Goal: Communication & Community: Share content

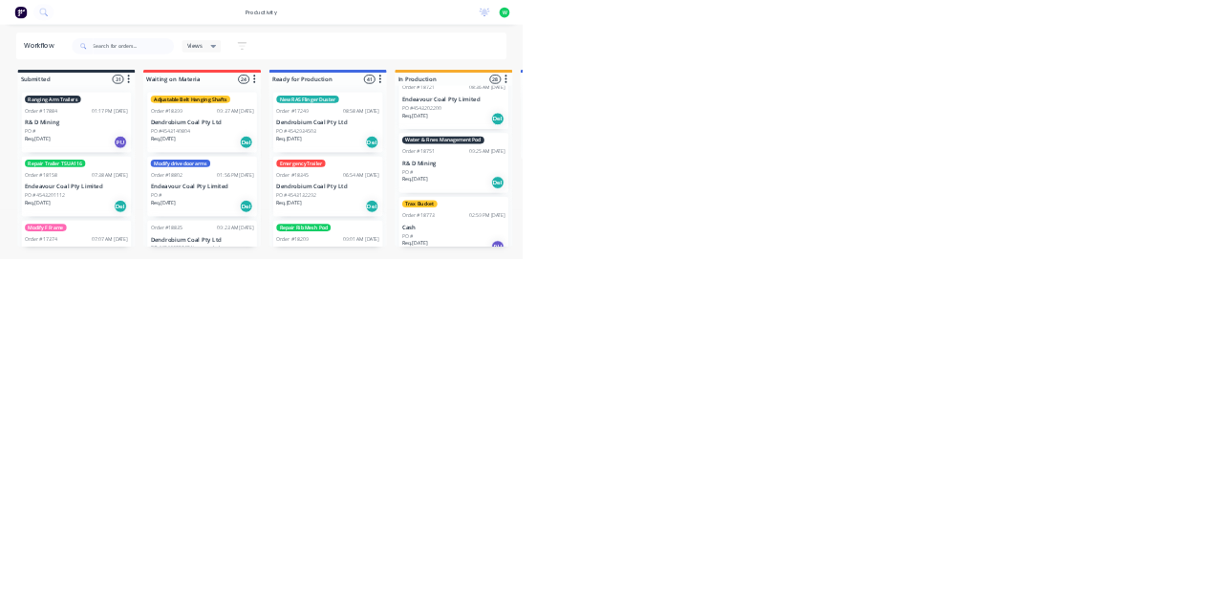
click at [1082, 347] on div "Water & Fines Management Pod Order #18751 09:25 AM [DATE] R& D Mining PO # Req.…" at bounding box center [1062, 382] width 256 height 140
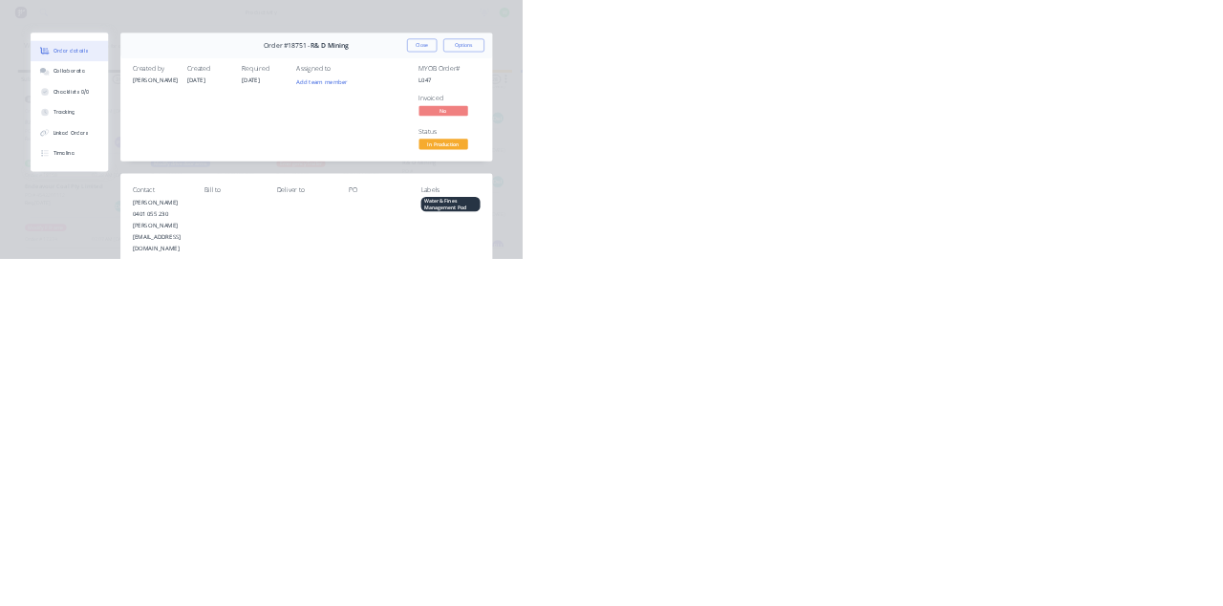
scroll to position [27, 0]
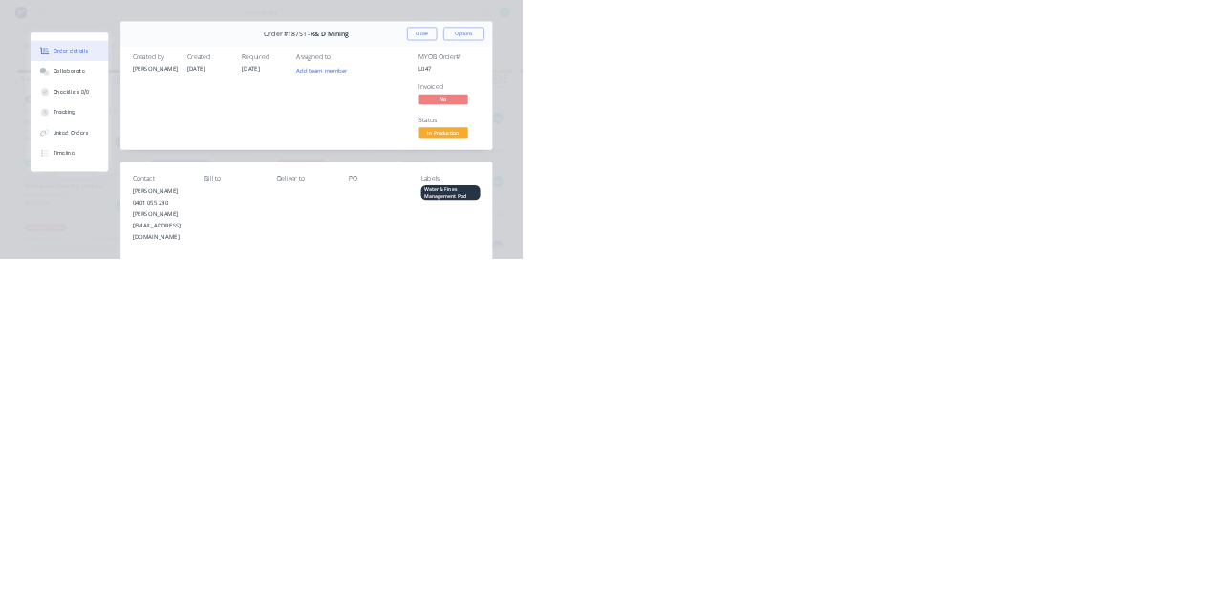
click at [115, 170] on icon at bounding box center [107, 169] width 13 height 11
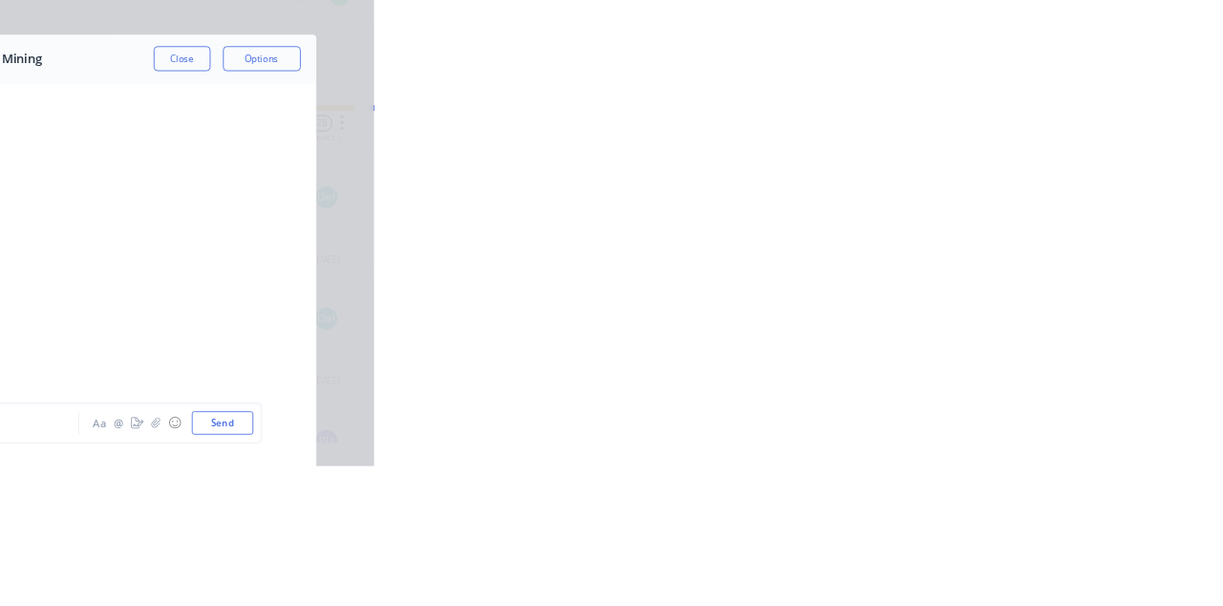
scroll to position [9544, 0]
click at [1022, 111] on button "Close" at bounding box center [988, 106] width 70 height 31
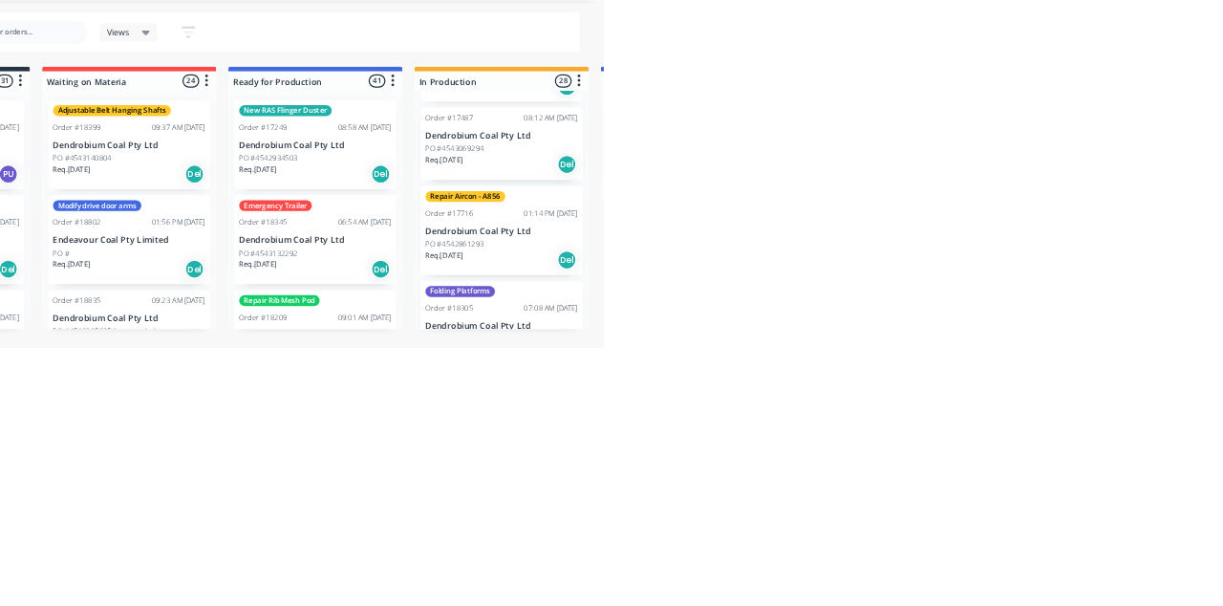
scroll to position [0, 0]
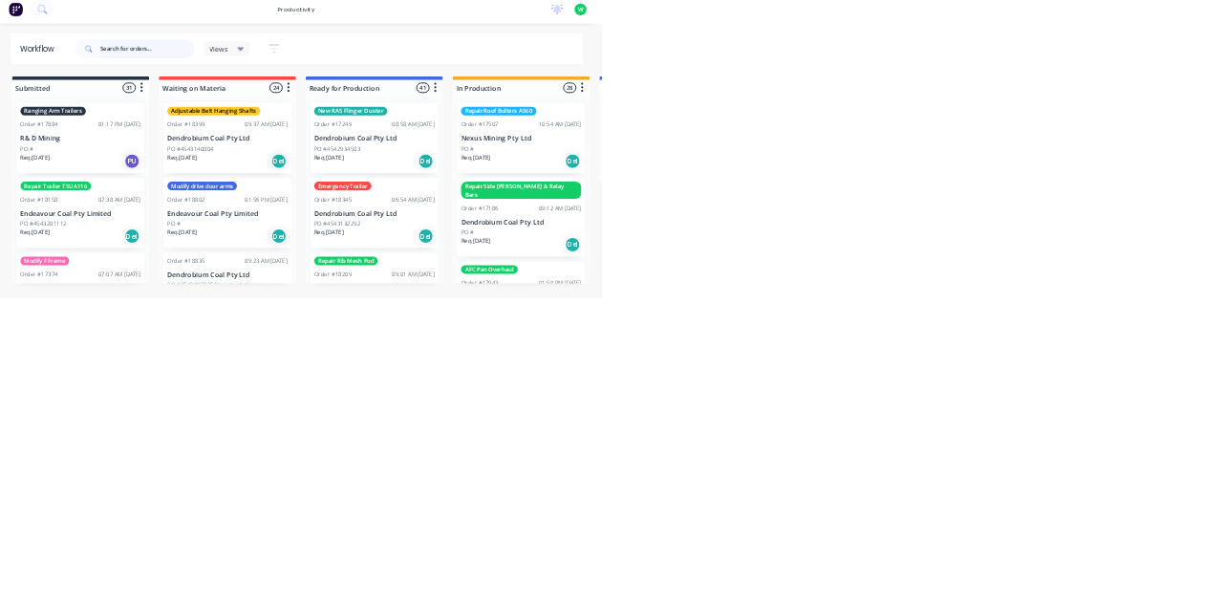
click at [283, 107] on input "text" at bounding box center [312, 108] width 189 height 38
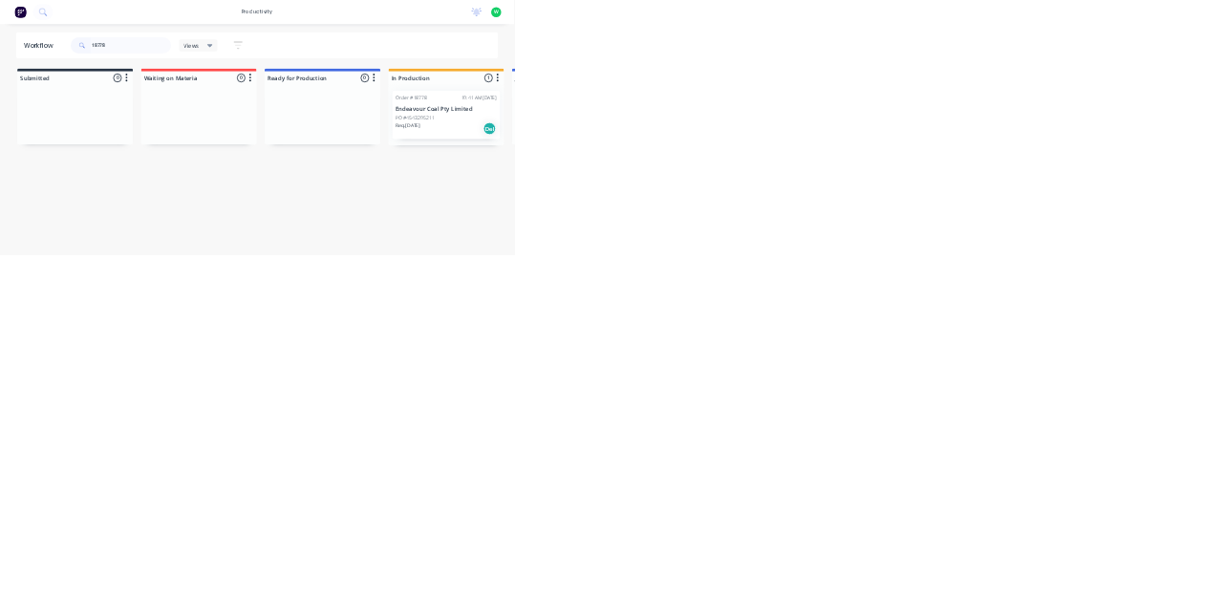
click at [1038, 298] on div "Req. [DATE] Del" at bounding box center [1061, 306] width 241 height 32
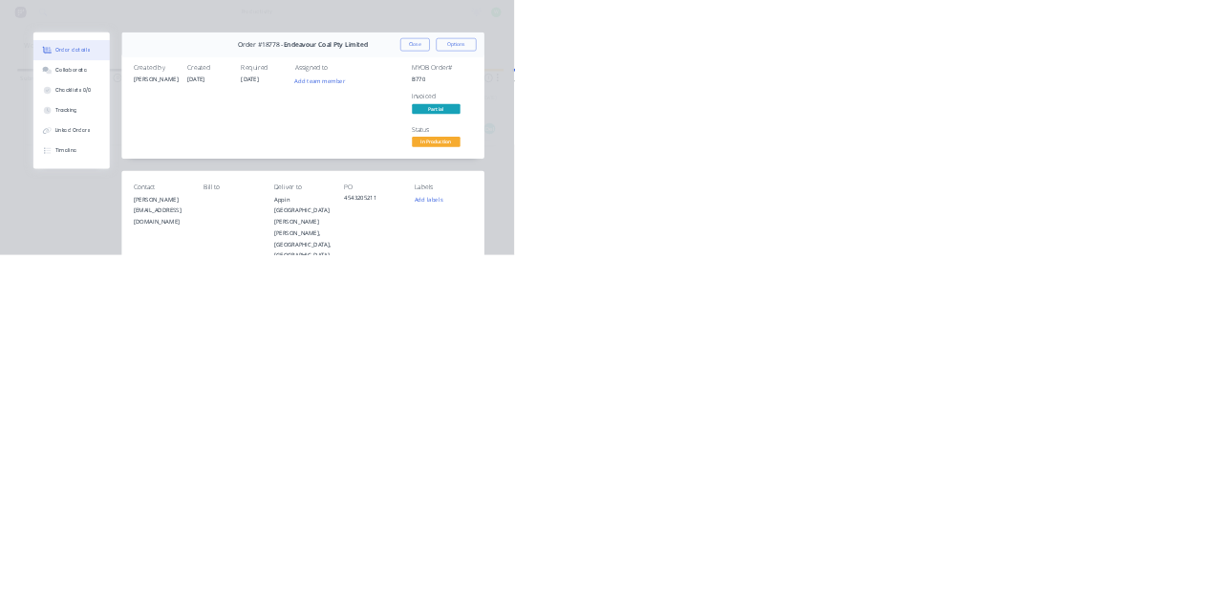
scroll to position [3, 0]
click at [207, 166] on div "Collaborate" at bounding box center [169, 167] width 75 height 17
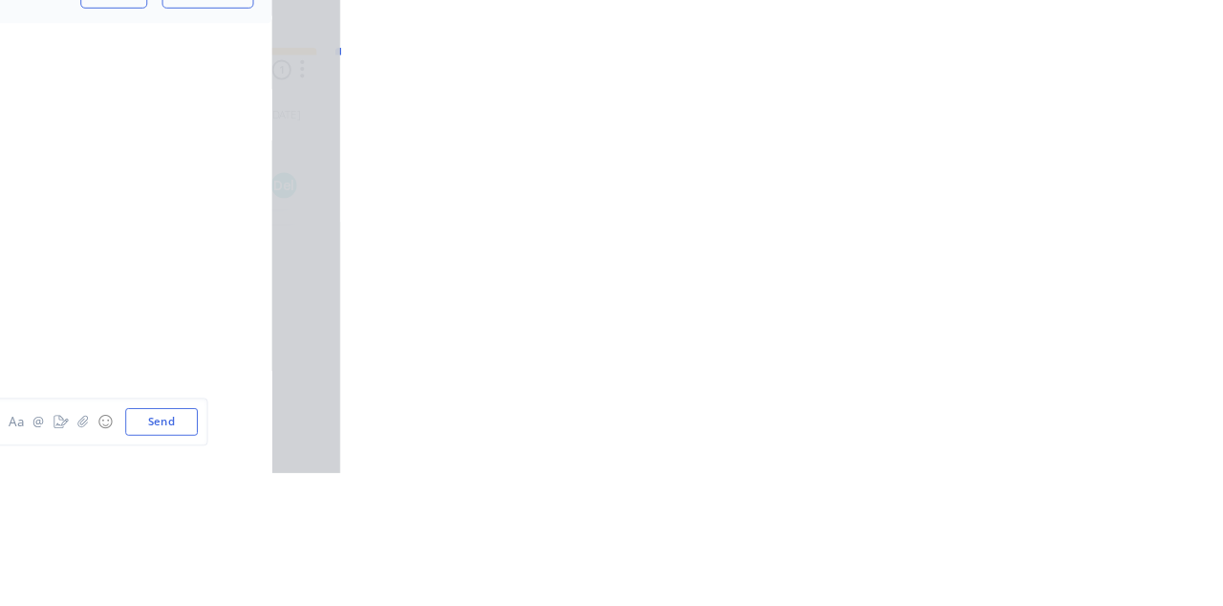
scroll to position [2658, 0]
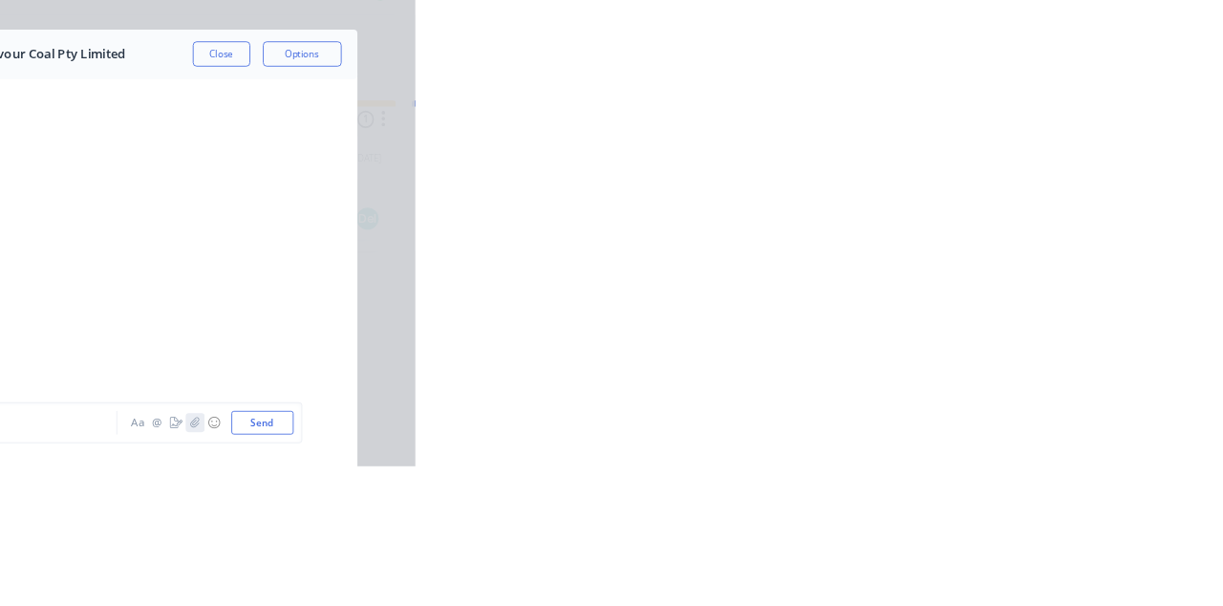
click at [960, 559] on icon "button" at bounding box center [954, 552] width 11 height 13
click at [1075, 538] on div at bounding box center [722, 489] width 706 height 97
click at [1075, 567] on button "Send" at bounding box center [1037, 552] width 75 height 29
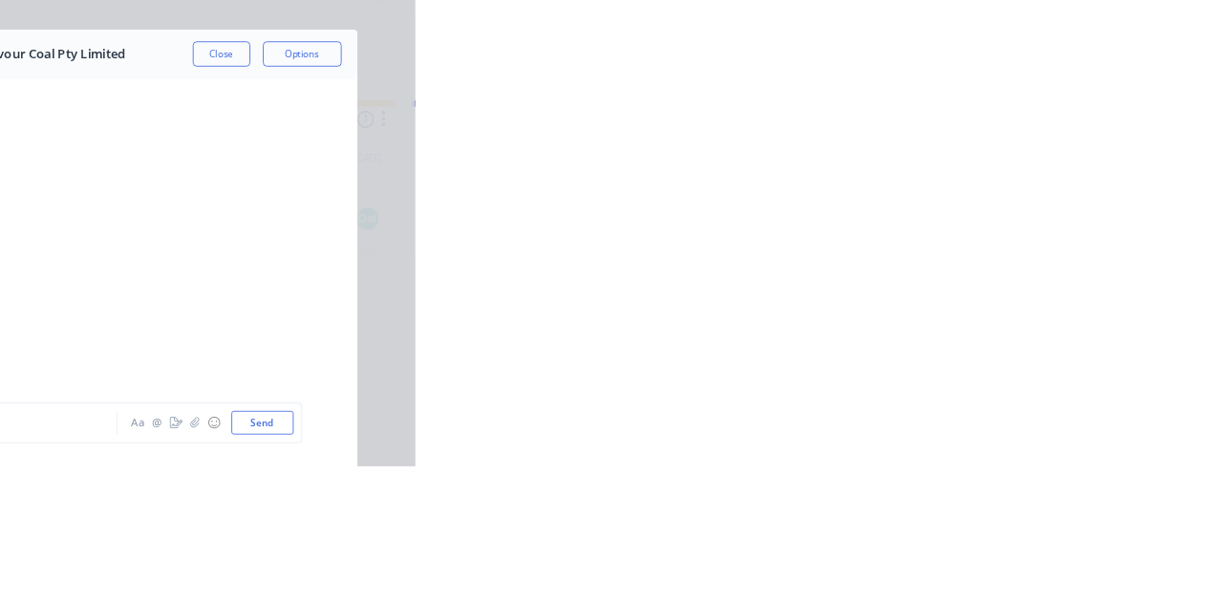
click at [1022, 101] on button "Close" at bounding box center [988, 106] width 70 height 31
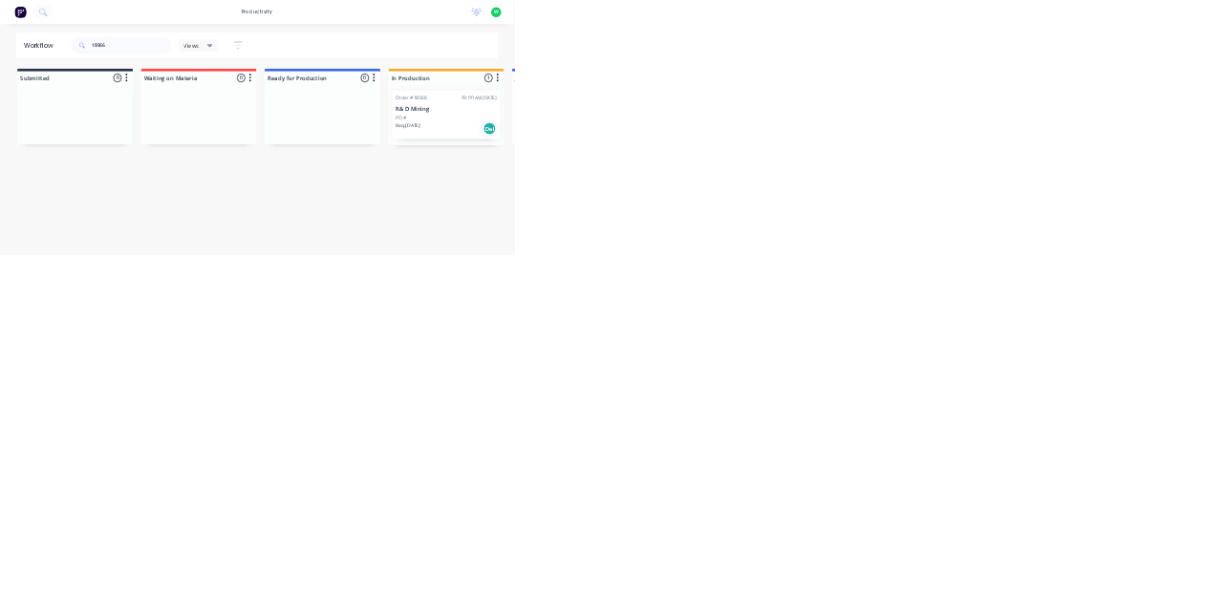
click at [1050, 271] on div "Order #18966 09:00 AM [DATE] R& D Mining PO # Req. [DATE] Del" at bounding box center [1062, 273] width 256 height 115
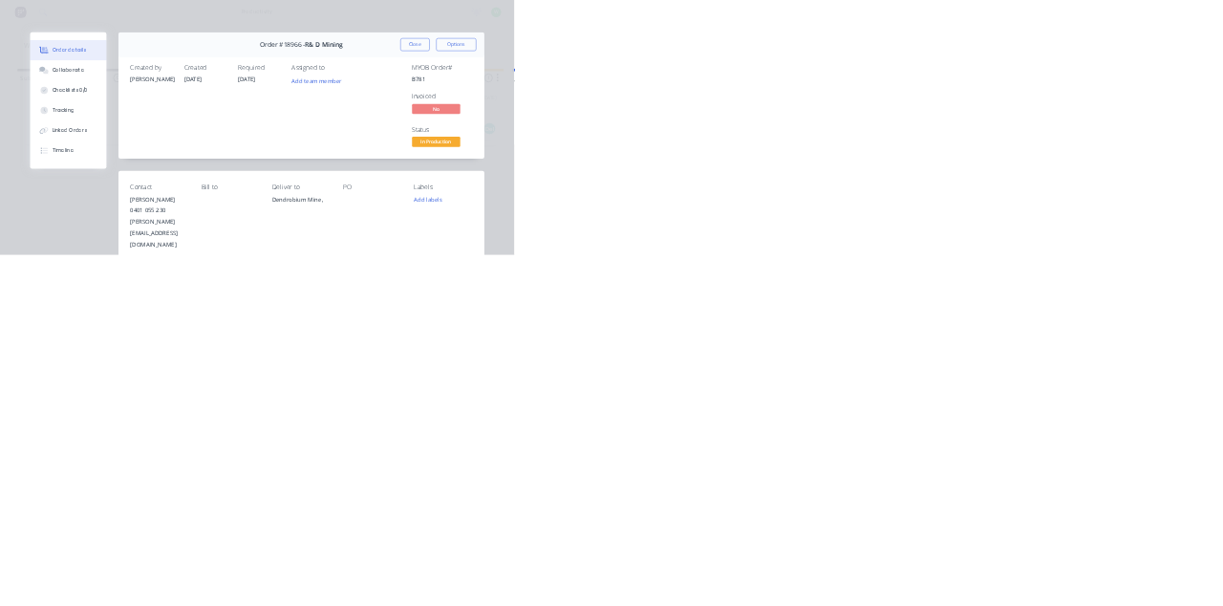
click at [200, 159] on div "Collaborate" at bounding box center [161, 167] width 75 height 17
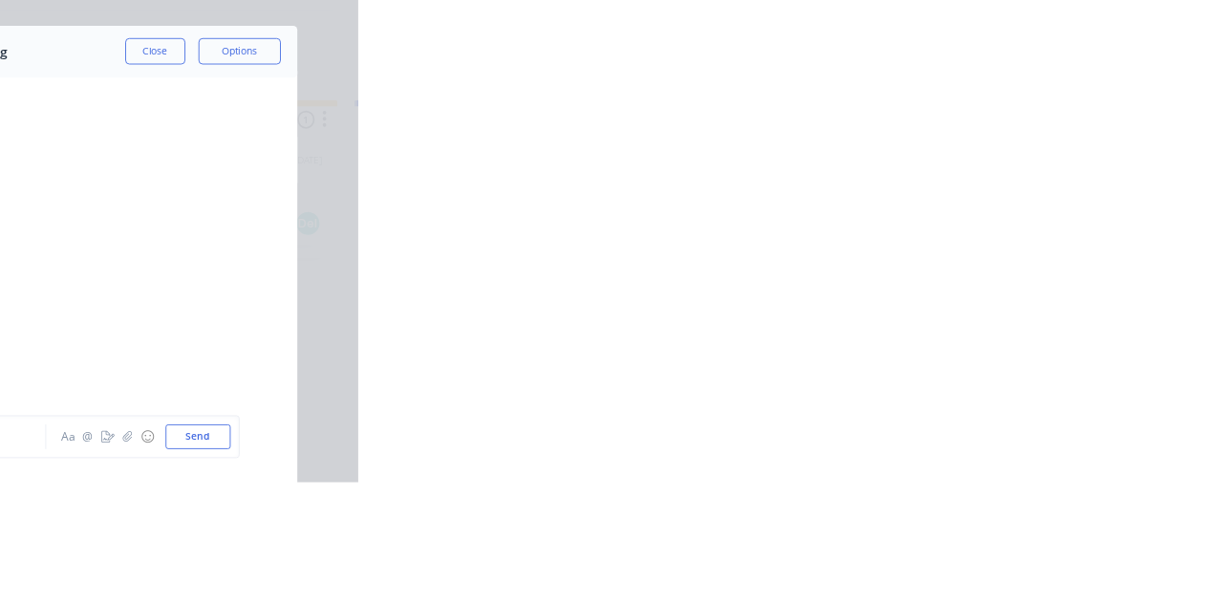
scroll to position [31, 0]
click at [960, 559] on icon "button" at bounding box center [954, 552] width 11 height 13
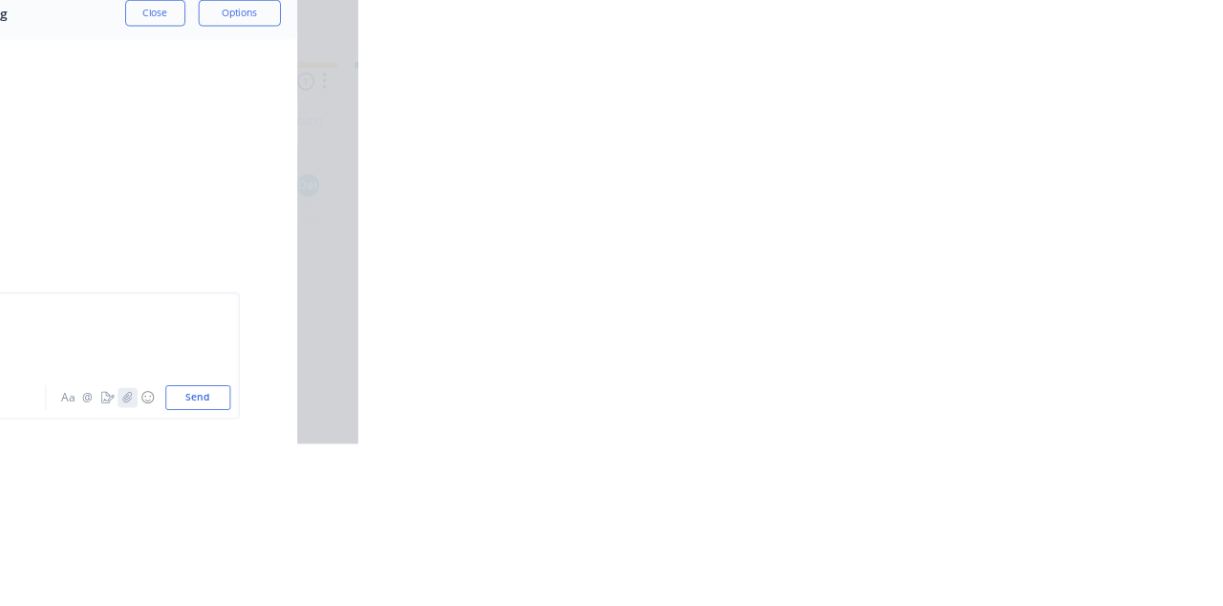
click at [960, 559] on icon "button" at bounding box center [954, 552] width 11 height 13
click at [1075, 567] on button "Send" at bounding box center [1037, 552] width 75 height 29
click at [1022, 110] on button "Close" at bounding box center [988, 106] width 70 height 31
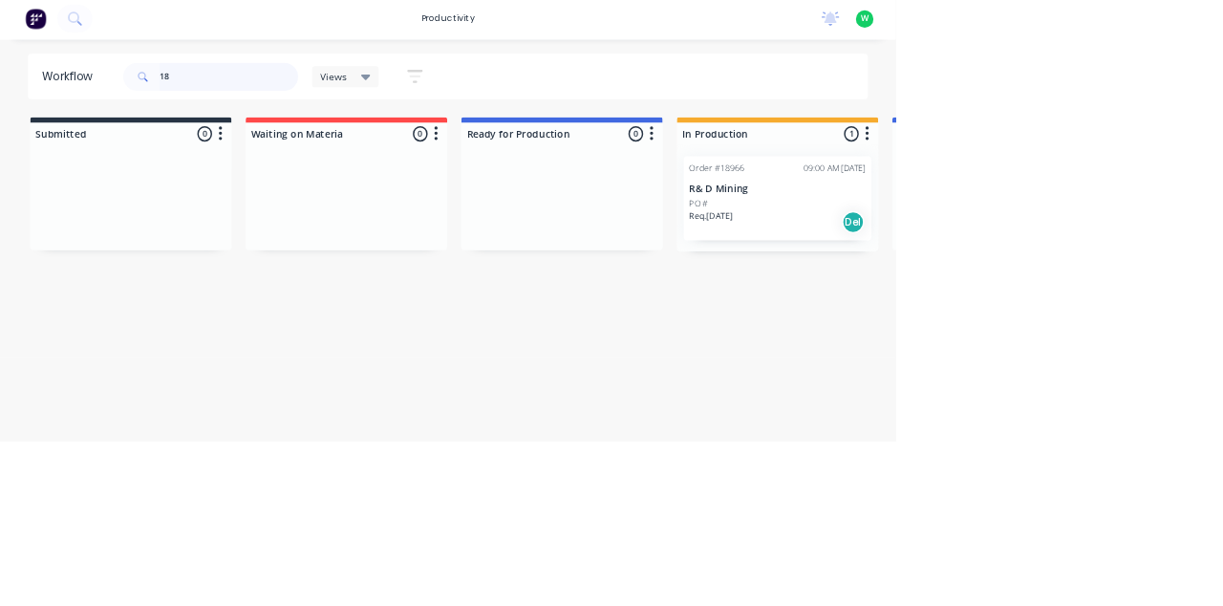
type input "1"
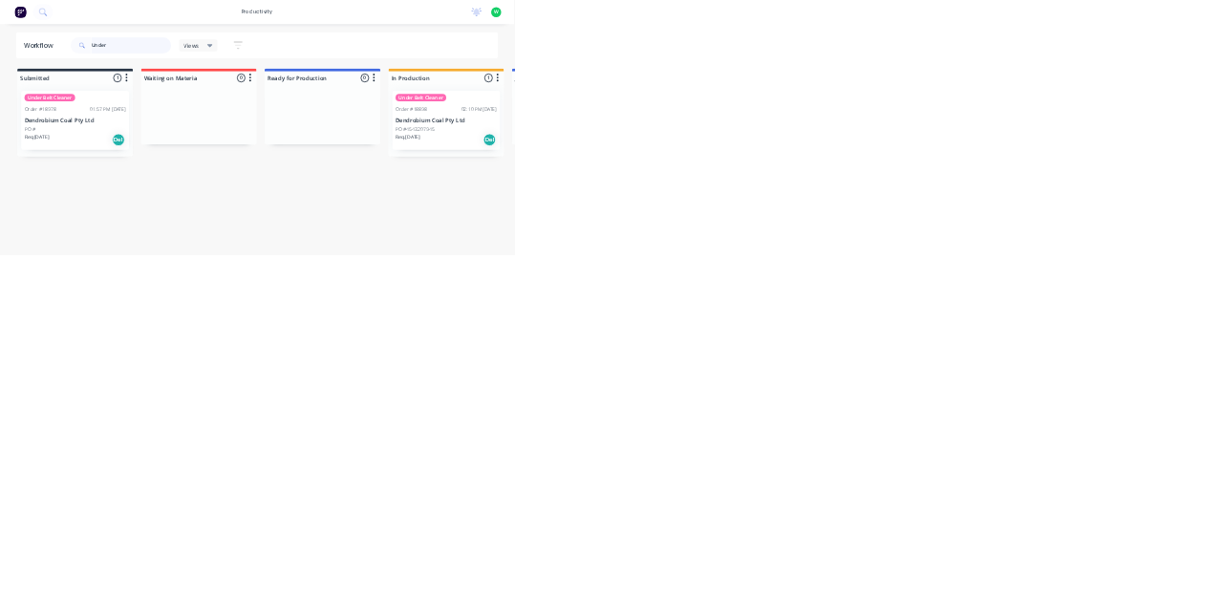
type input "Under"
click at [1059, 269] on div "Under Belt Cleaner Order #18898 02:10 PM [DATE] Dendrobium Coal Pty Ltd PO #454…" at bounding box center [1062, 286] width 256 height 140
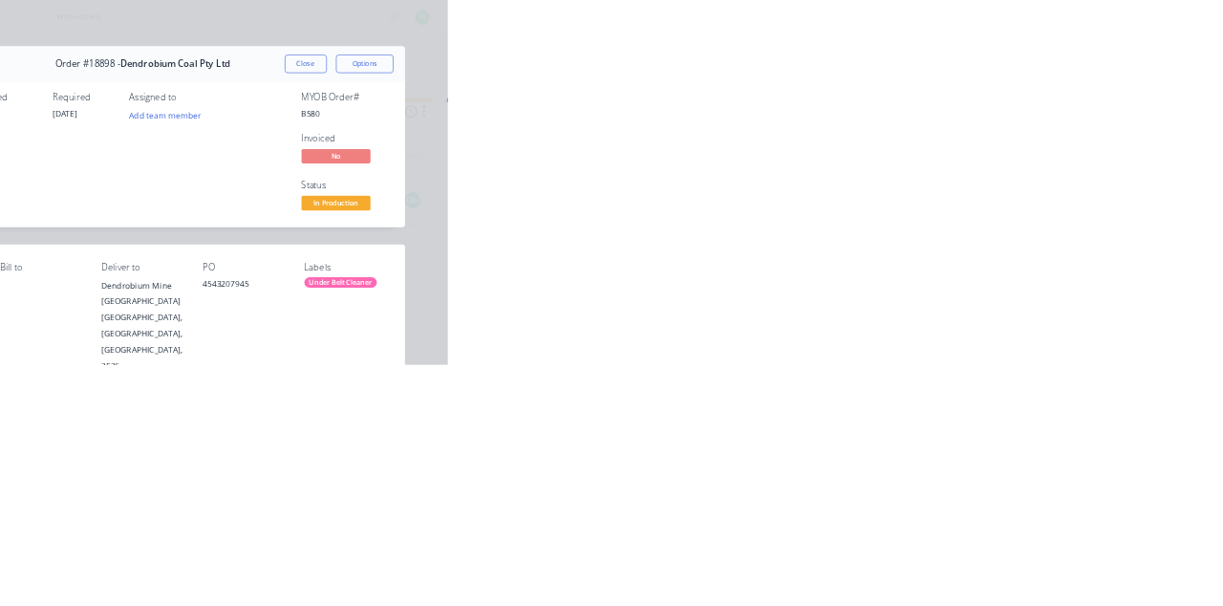
click at [200, 169] on div "Collaborate" at bounding box center [161, 167] width 75 height 17
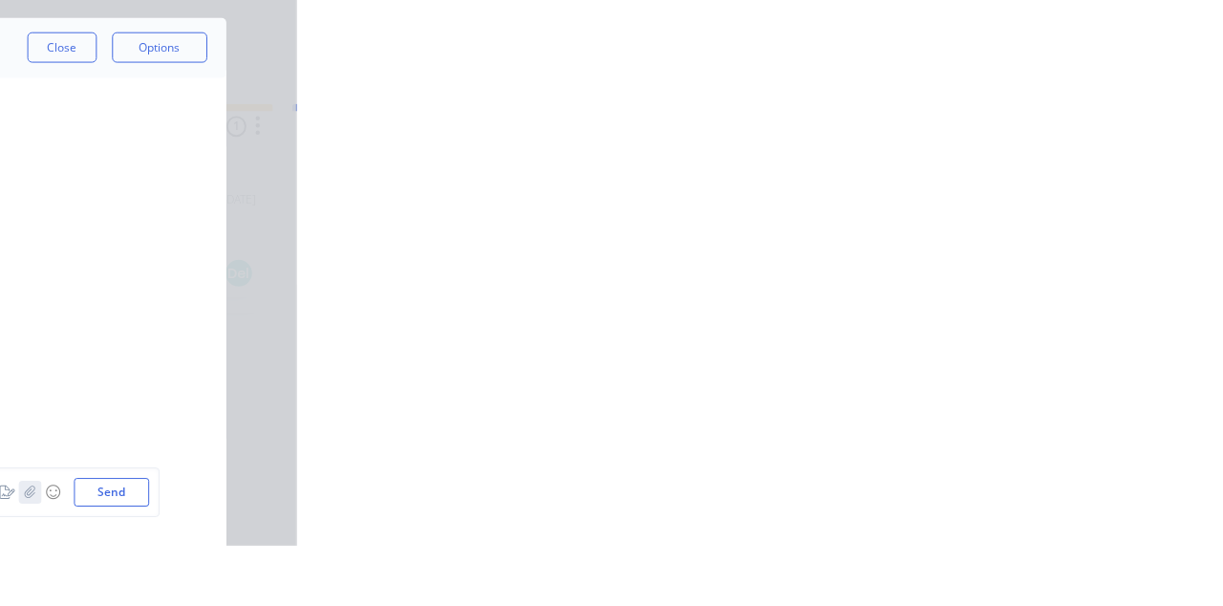
click at [960, 559] on icon "button" at bounding box center [954, 552] width 11 height 13
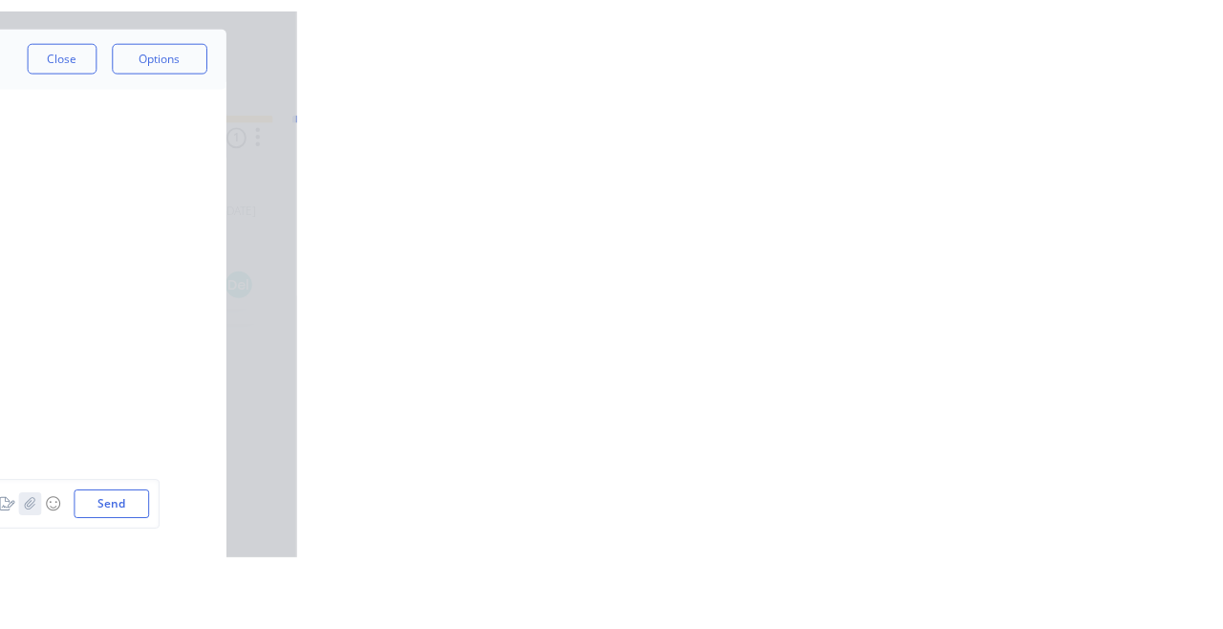
scroll to position [14108, 0]
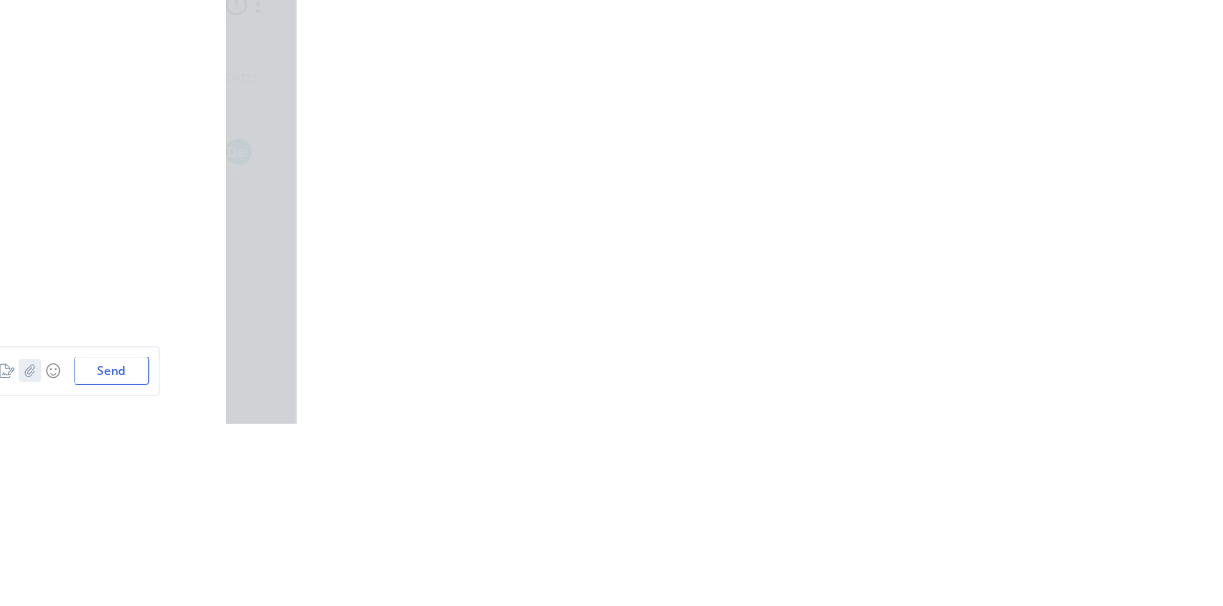
click at [960, 559] on icon "button" at bounding box center [954, 552] width 11 height 13
click at [967, 564] on button "button" at bounding box center [955, 552] width 23 height 23
click at [960, 559] on icon "button" at bounding box center [954, 552] width 11 height 13
click at [1075, 567] on button "Send" at bounding box center [1037, 552] width 75 height 29
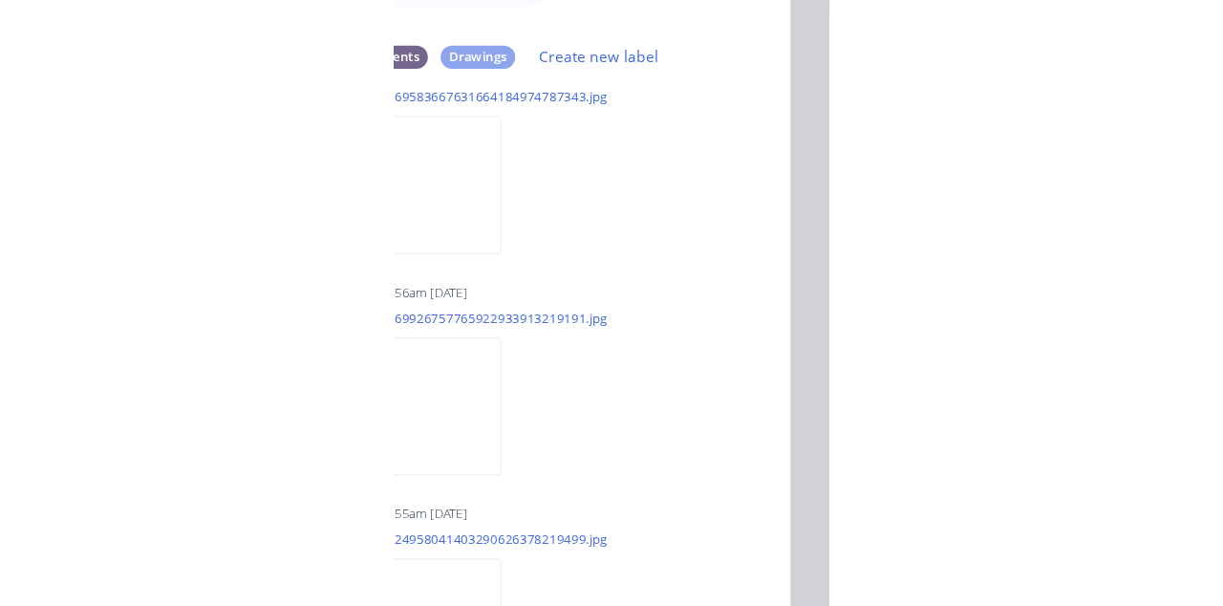
scroll to position [13994, 0]
